Goal: Find specific page/section: Find specific page/section

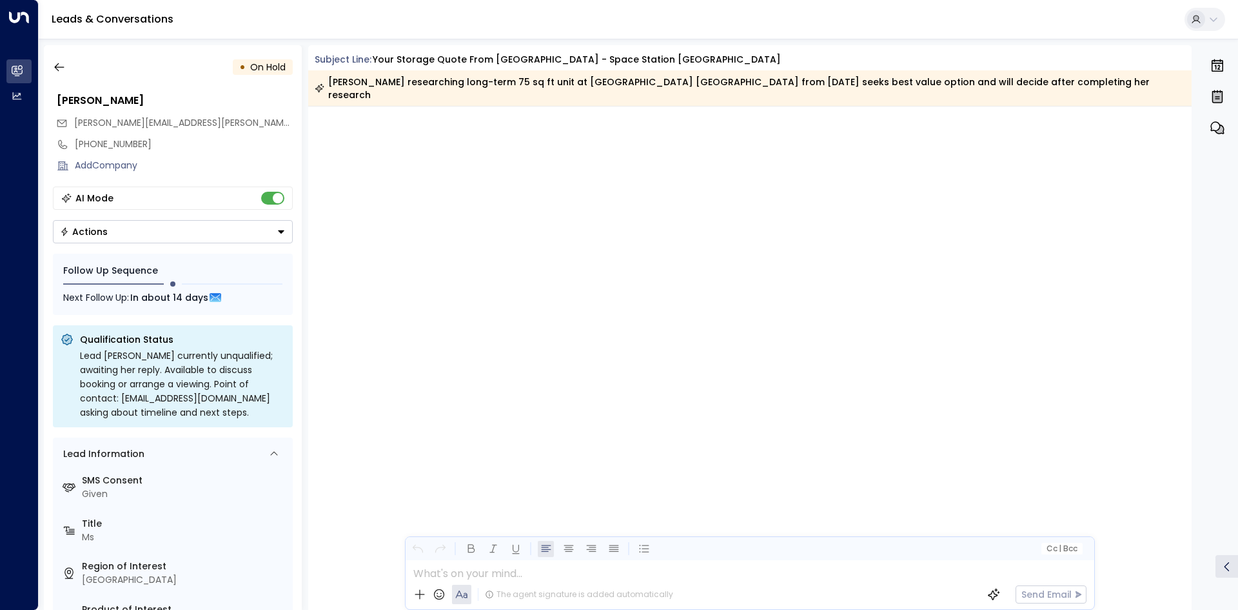
scroll to position [1544, 0]
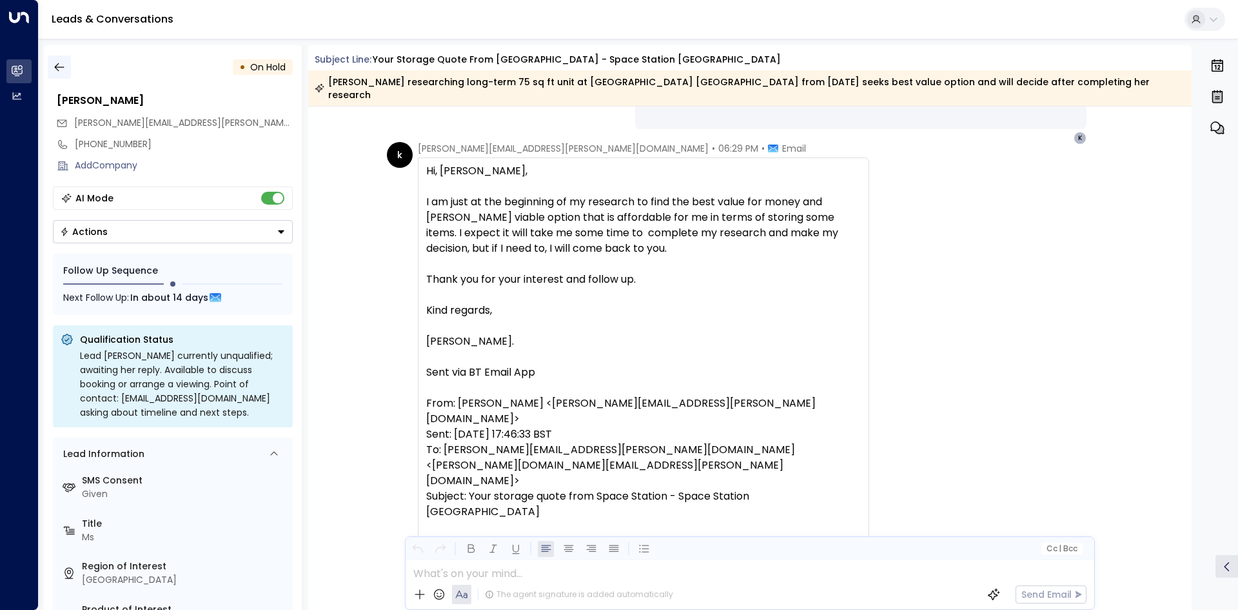
click at [66, 69] on button "button" at bounding box center [59, 66] width 23 height 23
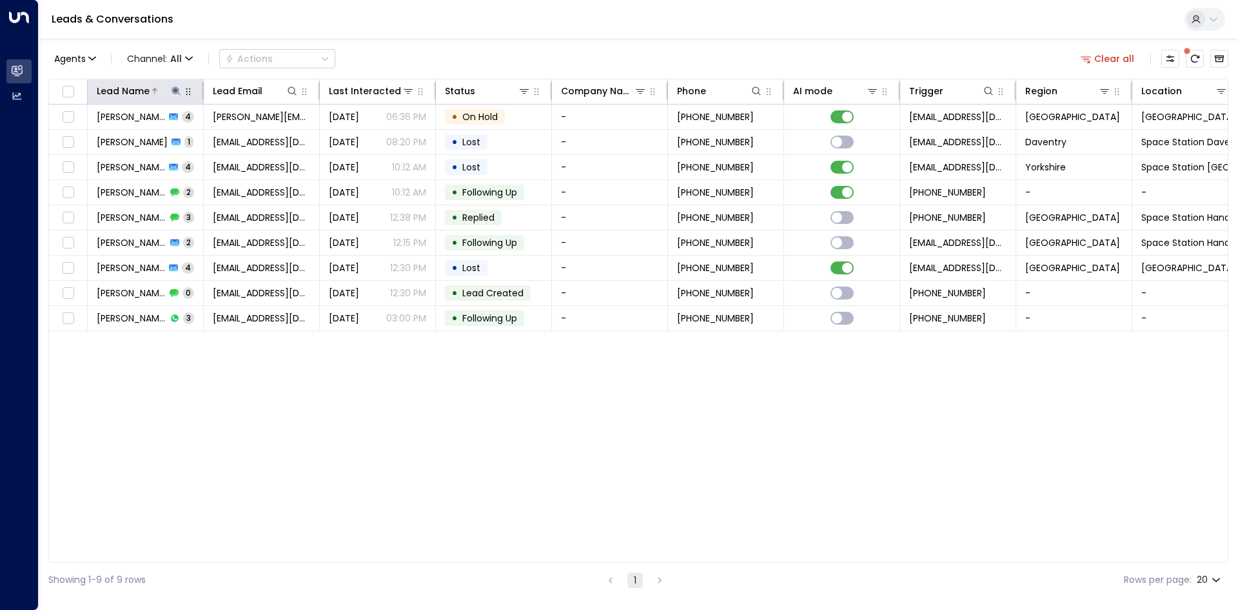
click at [174, 92] on icon at bounding box center [176, 90] width 8 height 8
drag, startPoint x: 258, startPoint y: 141, endPoint x: 210, endPoint y: 140, distance: 47.7
click at [257, 141] on icon "button" at bounding box center [257, 138] width 8 height 8
click at [205, 139] on input "text" at bounding box center [176, 138] width 178 height 24
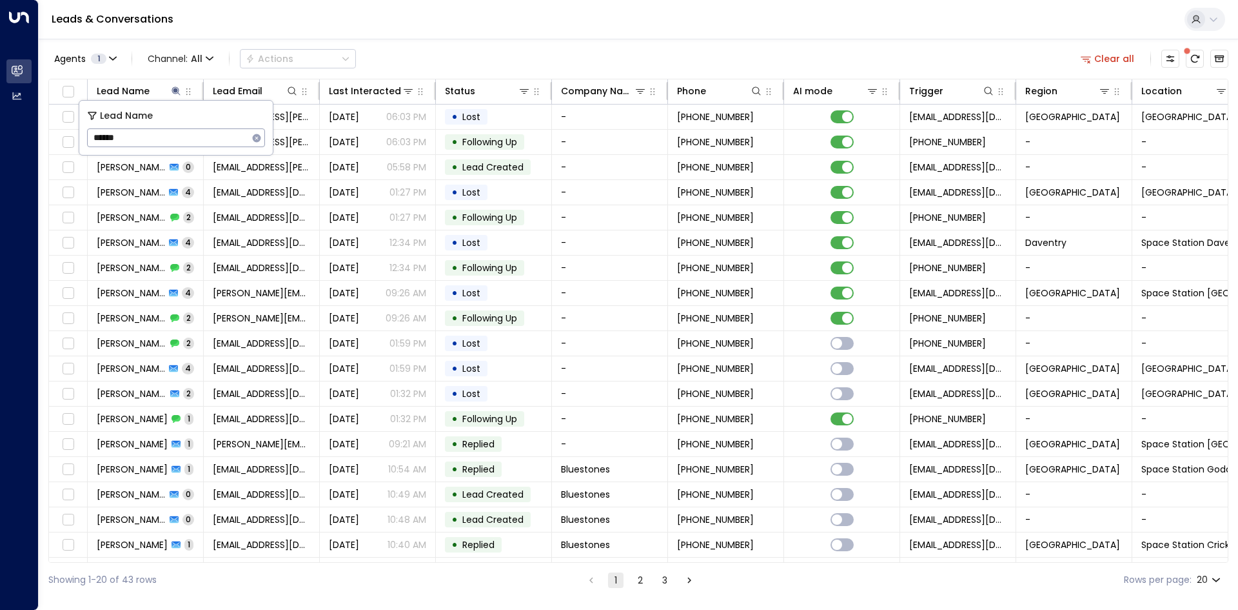
type input "******"
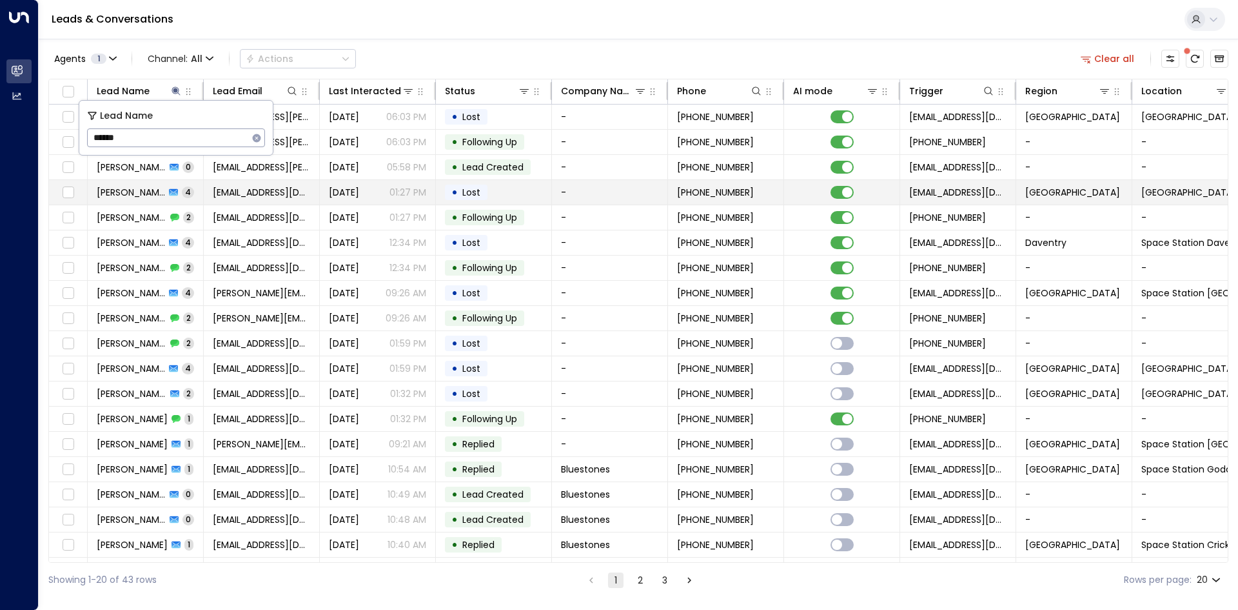
click at [262, 199] on td "[EMAIL_ADDRESS][DOMAIN_NAME]" at bounding box center [262, 192] width 116 height 25
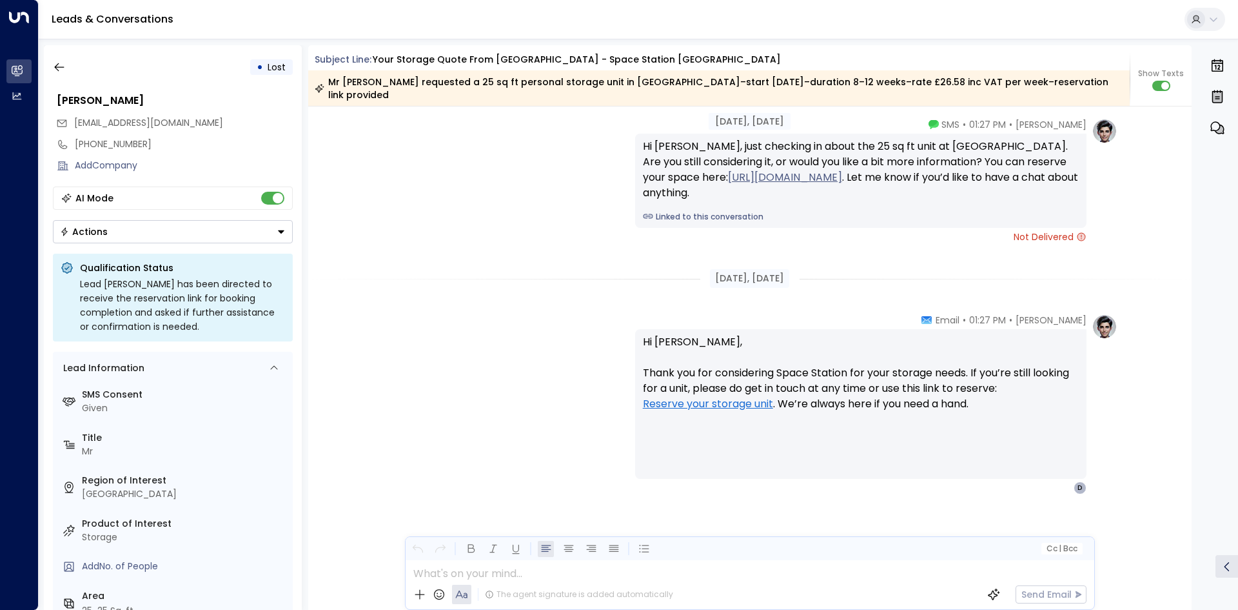
scroll to position [1951, 0]
click at [59, 68] on icon "button" at bounding box center [59, 67] width 13 height 13
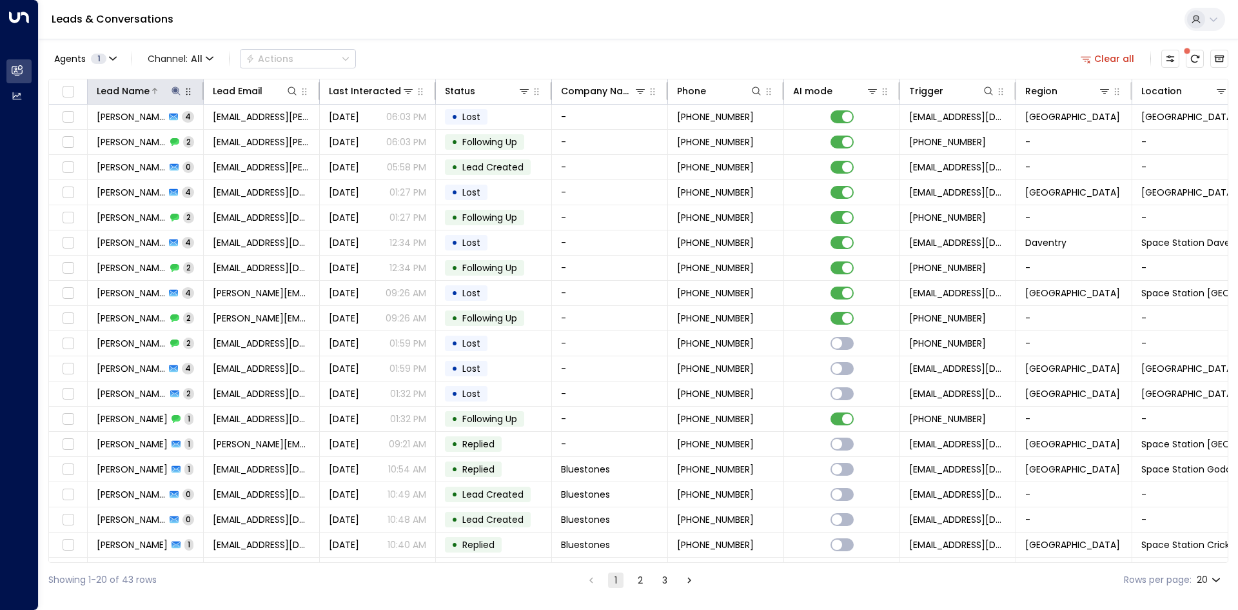
click at [179, 91] on icon at bounding box center [176, 90] width 8 height 8
click at [254, 141] on icon "button" at bounding box center [257, 138] width 10 height 10
click at [181, 136] on input "text" at bounding box center [176, 138] width 178 height 24
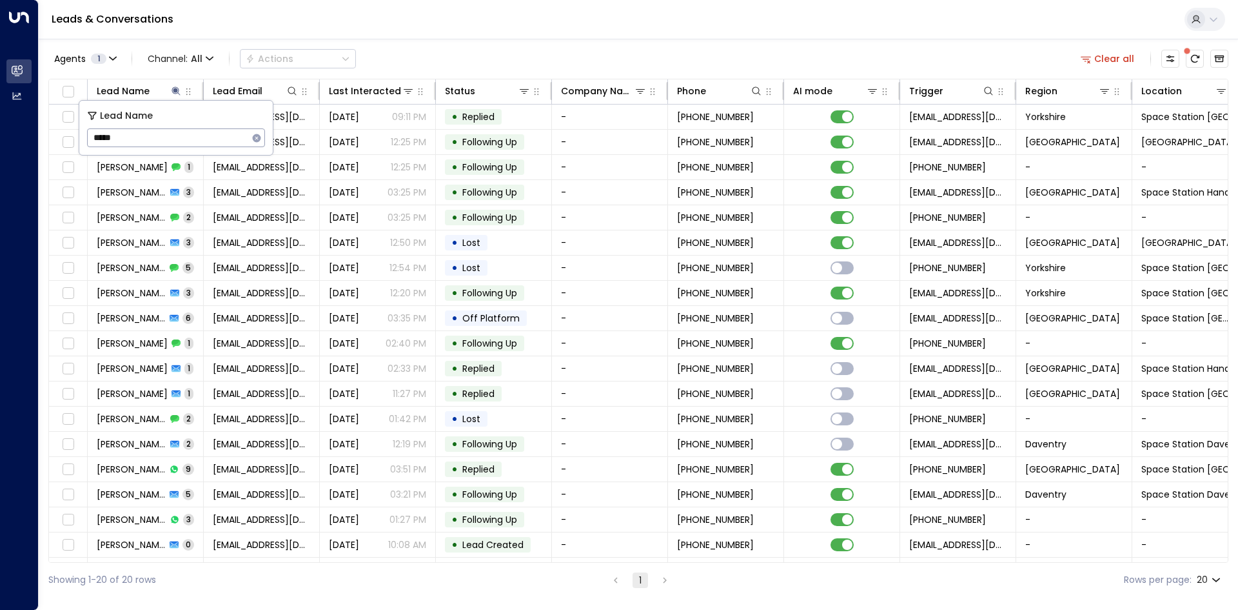
type input "*****"
